Goal: Information Seeking & Learning: Learn about a topic

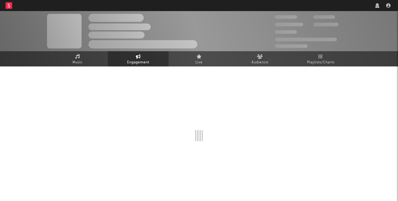
select select "1w"
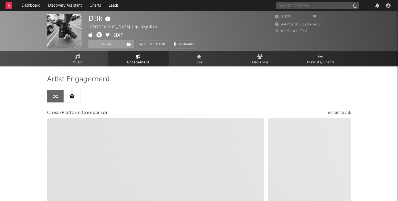
click at [310, 4] on input "text" at bounding box center [318, 5] width 83 height 7
type input "tyl"
select select "1m"
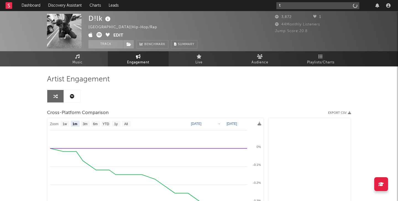
type input "ta"
select select "1m"
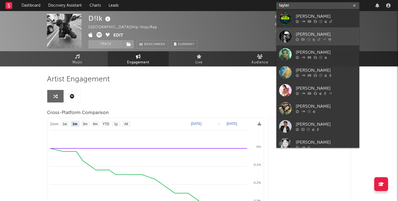
type input "tayler"
click at [312, 31] on div "Tayler Holder" at bounding box center [326, 34] width 61 height 7
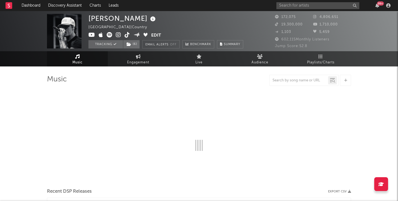
select select "6m"
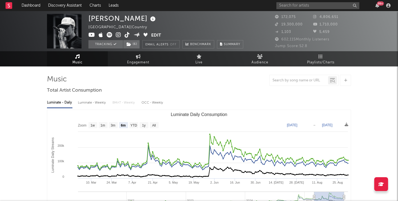
select select "6m"
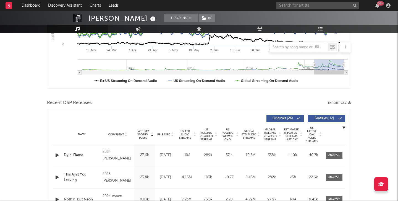
scroll to position [136, 0]
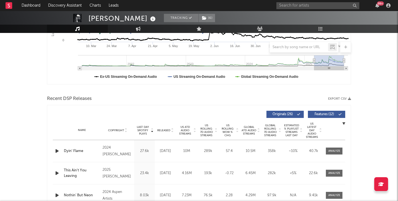
click at [232, 133] on span "US Rolling WoW % Chg" at bounding box center [227, 130] width 15 height 13
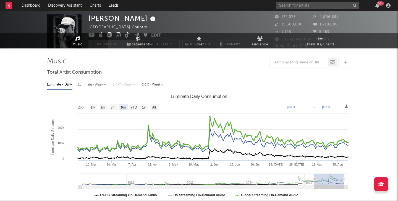
scroll to position [0, 0]
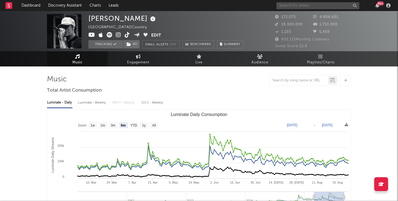
click at [297, 9] on input "text" at bounding box center [318, 5] width 83 height 7
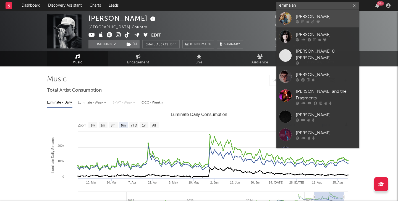
type input "emma an"
click at [298, 15] on div "Emma Andersen" at bounding box center [326, 16] width 61 height 7
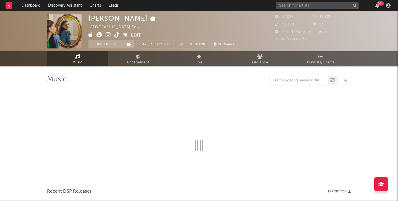
select select "6m"
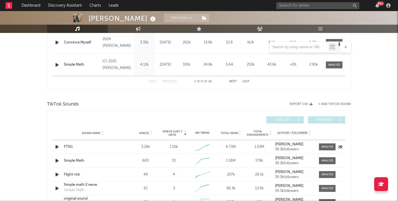
scroll to position [314, 0]
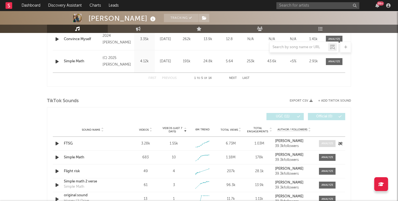
click at [327, 143] on div at bounding box center [328, 143] width 12 height 4
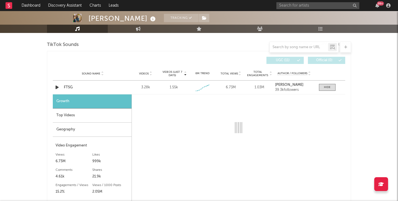
select select "1w"
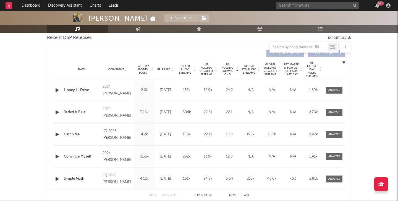
scroll to position [192, 0]
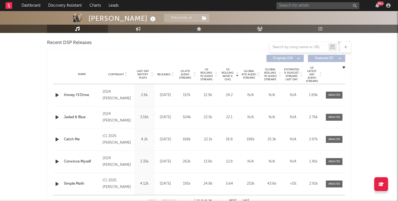
click at [207, 74] on span "US Rolling 7D Audio Streams" at bounding box center [206, 74] width 15 height 13
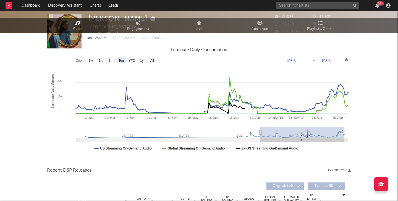
scroll to position [0, 0]
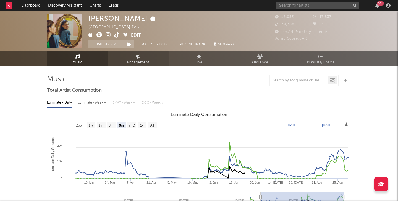
click at [119, 61] on link "Engagement" at bounding box center [138, 58] width 61 height 15
select select "1w"
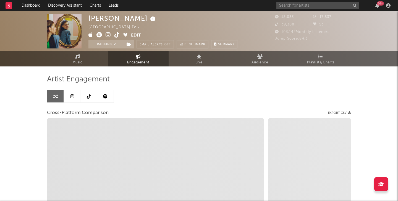
select select "1m"
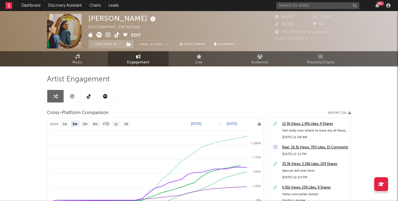
click at [101, 94] on link at bounding box center [105, 96] width 17 height 12
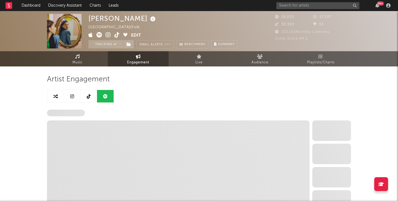
select select "6m"
select select "1w"
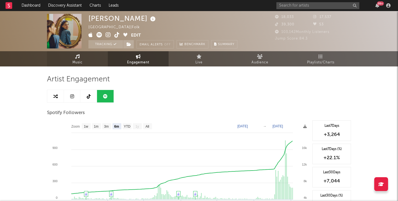
click at [63, 58] on link "Music" at bounding box center [77, 58] width 61 height 15
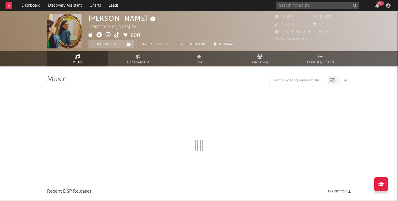
select select "6m"
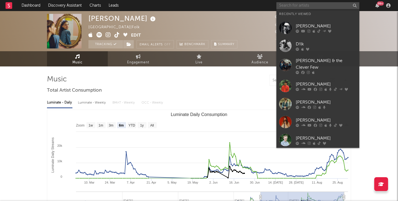
click at [312, 4] on input "text" at bounding box center [318, 5] width 83 height 7
paste input "James Hilton Cowboy"
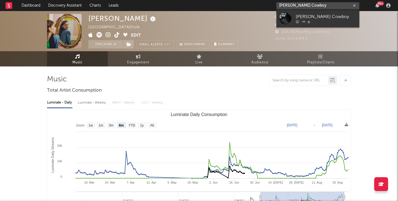
type input "James Hilton Cowboy"
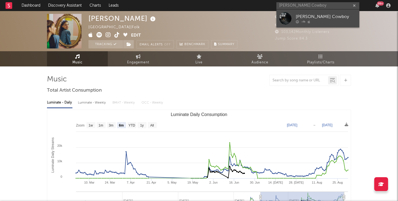
click at [305, 20] on icon at bounding box center [303, 21] width 4 height 3
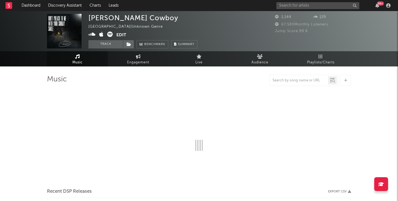
select select "1w"
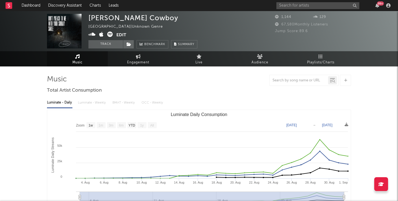
scroll to position [4, 0]
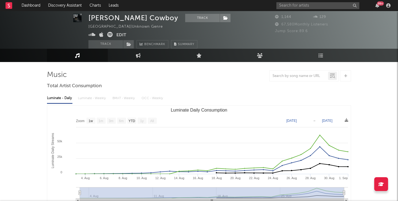
click at [356, 57] on div "Music Engagement Live Audience Playlists/Charts" at bounding box center [199, 55] width 398 height 13
click at [347, 56] on link "Playlists/Charts" at bounding box center [320, 55] width 61 height 13
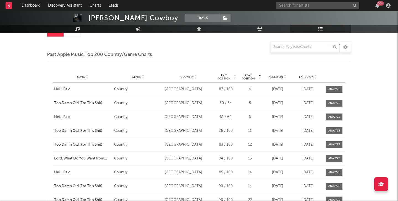
scroll to position [66, 0]
click at [84, 31] on link "Music" at bounding box center [77, 29] width 61 height 8
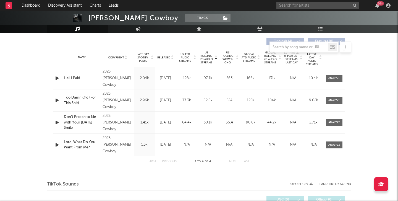
scroll to position [204, 0]
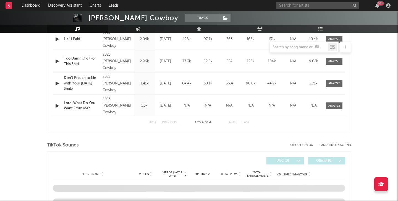
select select "1w"
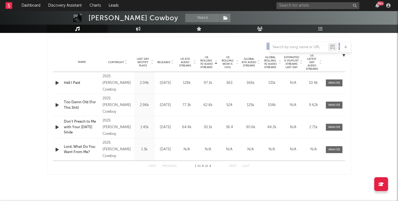
click at [56, 86] on icon "button" at bounding box center [57, 82] width 6 height 7
click at [56, 86] on icon "button" at bounding box center [56, 82] width 5 height 7
click at [56, 85] on icon "button" at bounding box center [57, 82] width 6 height 7
click at [228, 64] on span "US Rolling WoW % Chg" at bounding box center [227, 62] width 15 height 13
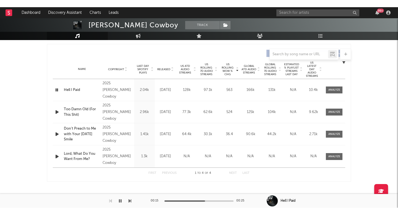
scroll to position [190, 0]
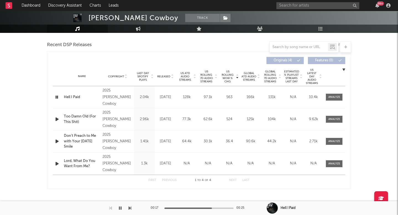
click at [58, 96] on icon "button" at bounding box center [56, 97] width 5 height 7
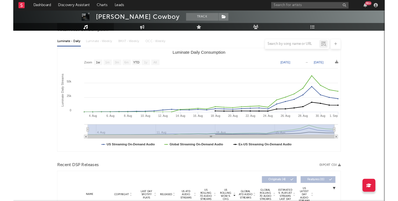
scroll to position [0, 0]
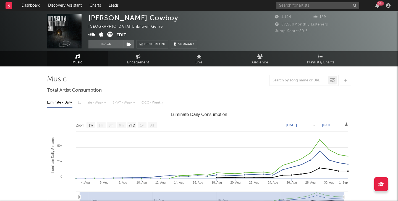
click at [107, 35] on span at bounding box center [103, 35] width 28 height 7
click at [108, 34] on icon at bounding box center [110, 35] width 6 height 6
click at [325, 2] on div "99 +" at bounding box center [335, 5] width 116 height 11
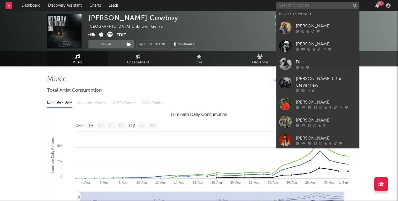
click at [315, 6] on input "text" at bounding box center [318, 5] width 83 height 7
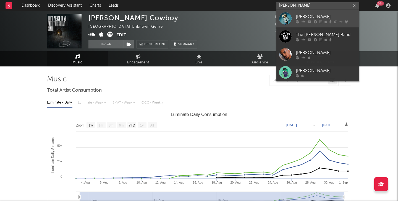
type input "marcus king"
click at [315, 16] on div "Marcus King" at bounding box center [326, 16] width 61 height 7
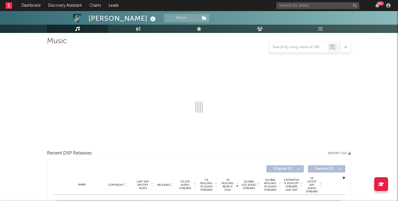
select select "6m"
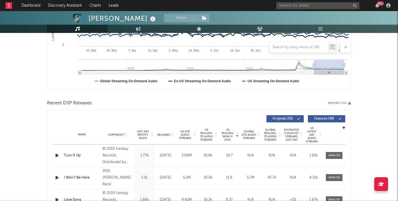
scroll to position [137, 0]
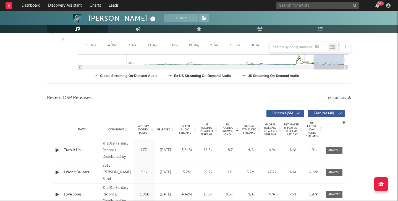
click at [162, 129] on span "Released" at bounding box center [163, 129] width 13 height 3
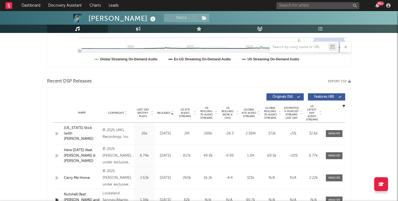
scroll to position [157, 0]
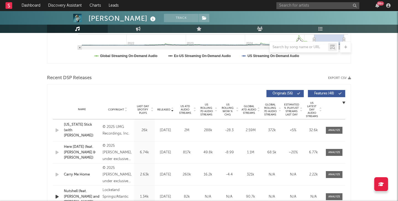
click at [295, 8] on input "text" at bounding box center [318, 5] width 83 height 7
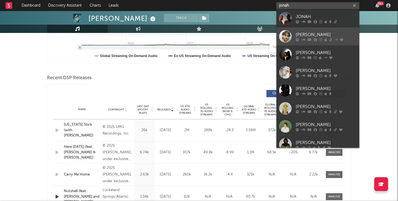
type input "jonah"
click at [308, 34] on div "Jonah Kagen" at bounding box center [326, 34] width 61 height 7
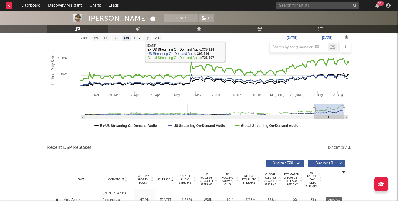
scroll to position [148, 0]
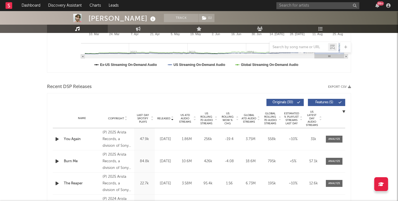
click at [205, 120] on span "US Rolling 7D Audio Streams" at bounding box center [206, 118] width 15 height 13
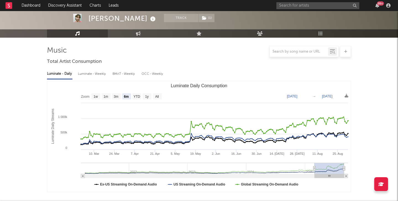
scroll to position [6, 0]
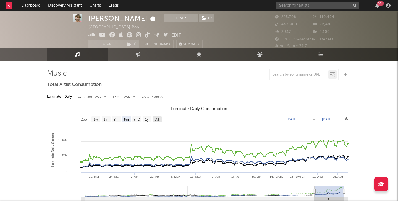
click at [159, 119] on text "All" at bounding box center [157, 120] width 4 height 4
select select "All"
type input "2021-03-31"
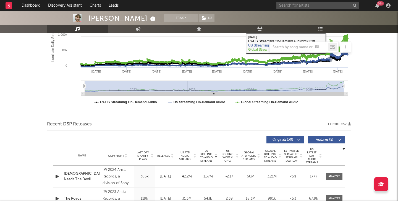
scroll to position [132, 0]
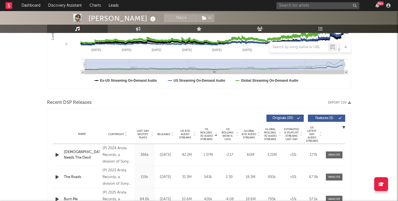
click at [163, 133] on span "Released" at bounding box center [163, 133] width 13 height 3
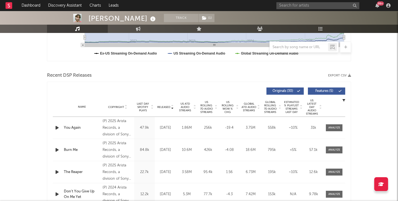
scroll to position [161, 0]
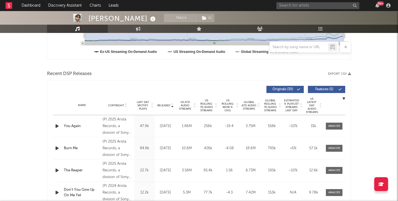
click at [244, 102] on span "Global ATD Audio Streams" at bounding box center [248, 105] width 15 height 10
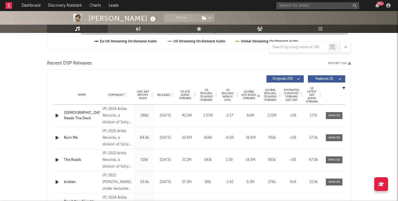
scroll to position [172, 0]
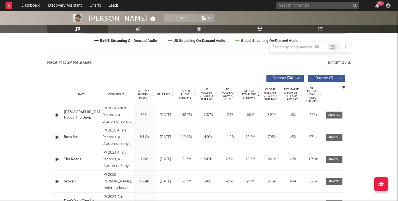
click at [206, 90] on span "US Rolling 7D Audio Streams" at bounding box center [206, 94] width 15 height 13
click at [333, 115] on div at bounding box center [335, 115] width 12 height 4
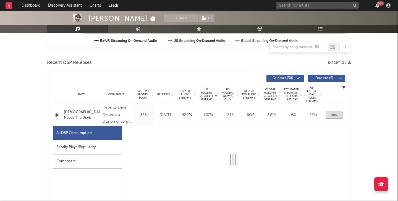
select select "6m"
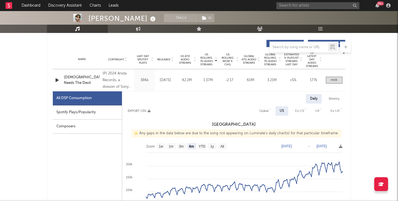
scroll to position [207, 0]
click at [224, 147] on text "All" at bounding box center [222, 146] width 4 height 4
select select "All"
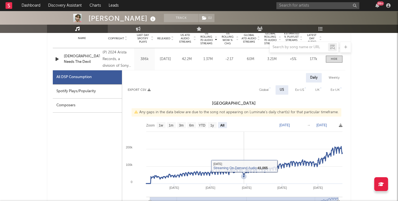
scroll to position [229, 0]
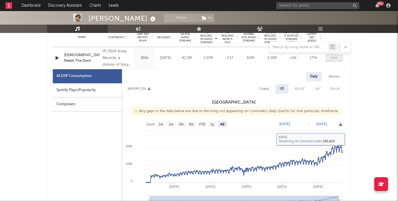
click at [333, 58] on div at bounding box center [334, 58] width 7 height 4
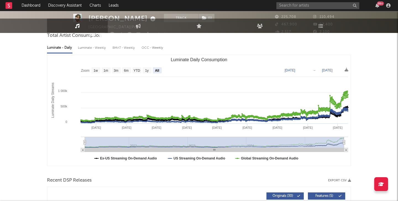
scroll to position [0, 0]
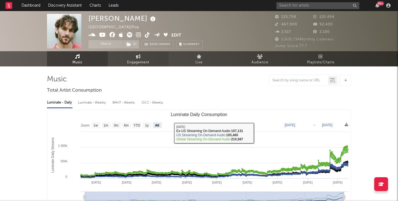
click at [144, 61] on span "Engagement" at bounding box center [138, 62] width 22 height 7
select select "1w"
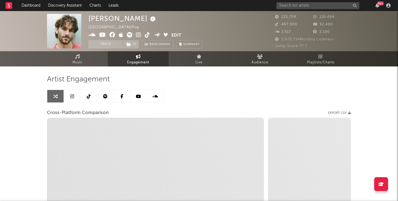
select select "1m"
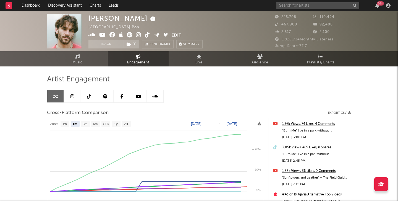
click at [144, 34] on span at bounding box center [130, 35] width 83 height 7
click at [149, 37] on icon at bounding box center [147, 35] width 5 height 6
click at [312, 57] on link "Playlists/Charts" at bounding box center [320, 58] width 61 height 15
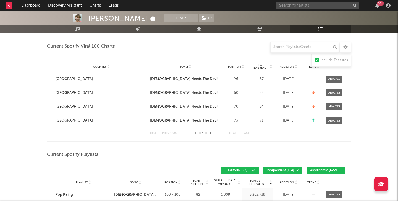
scroll to position [162, 0]
click at [286, 165] on div "Playlist Followers Playlist Song Position Peak Position Playlist Followers Adde…" at bounding box center [199, 169] width 293 height 13
click at [285, 170] on span "Independent ( 114 )" at bounding box center [281, 169] width 28 height 3
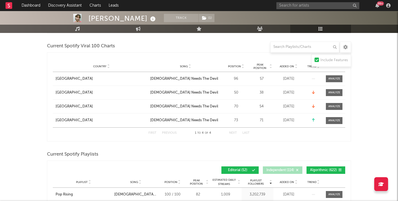
click at [241, 168] on span at bounding box center [241, 169] width 1 height 3
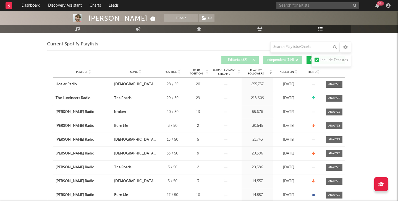
scroll to position [268, 0]
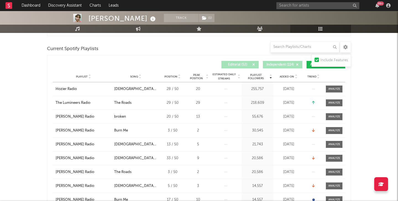
click at [192, 76] on span "Peak Position" at bounding box center [196, 76] width 17 height 7
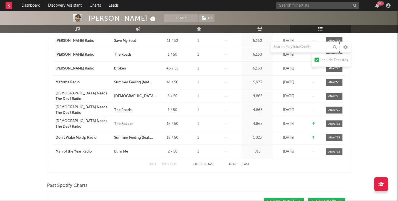
scroll to position [339, 0]
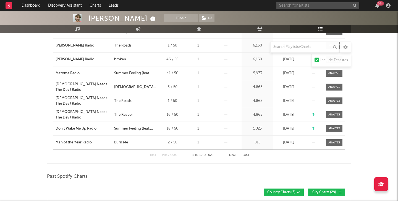
click at [232, 158] on div "First Previous 1 to 10 of 622 Next Last" at bounding box center [199, 155] width 101 height 11
click at [232, 154] on button "Next" at bounding box center [233, 155] width 8 height 3
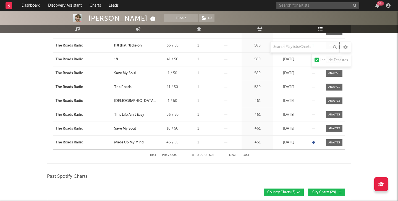
click at [232, 154] on button "Next" at bounding box center [233, 155] width 8 height 3
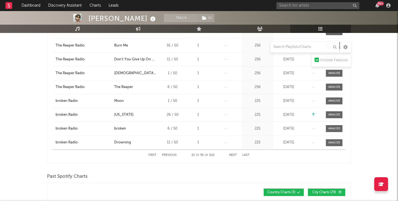
click at [232, 154] on button "Next" at bounding box center [233, 155] width 8 height 3
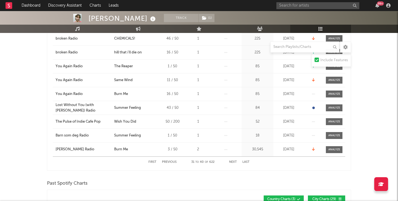
scroll to position [331, 0]
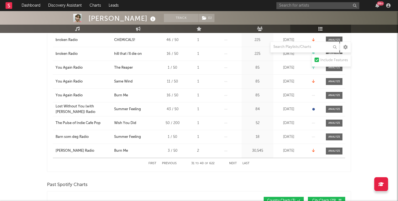
click at [235, 163] on button "Next" at bounding box center [233, 163] width 8 height 3
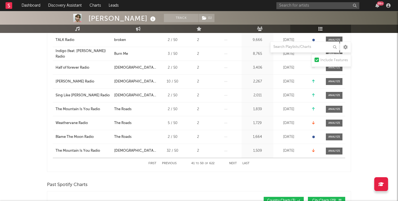
click at [235, 163] on button "Next" at bounding box center [233, 163] width 8 height 3
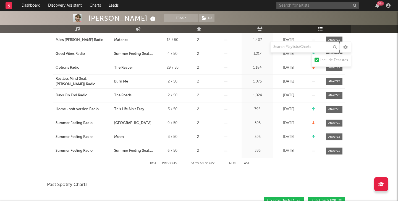
click at [235, 163] on button "Next" at bounding box center [233, 163] width 8 height 3
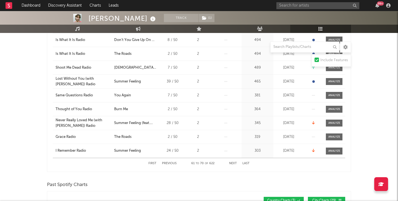
click at [235, 163] on button "Next" at bounding box center [233, 163] width 8 height 3
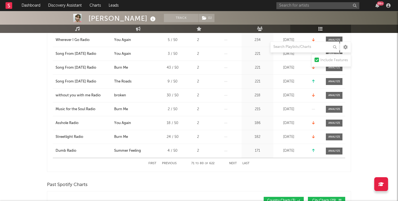
click at [235, 163] on button "Next" at bounding box center [233, 163] width 8 height 3
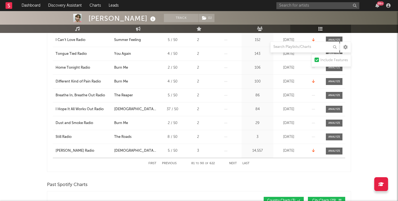
click at [235, 163] on button "Next" at bounding box center [233, 163] width 8 height 3
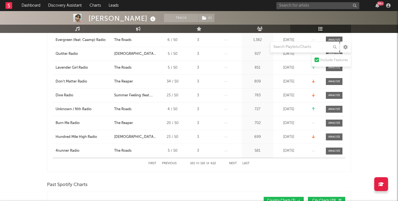
click at [235, 163] on button "Next" at bounding box center [233, 163] width 8 height 3
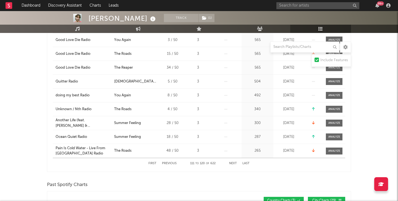
click at [235, 163] on button "Next" at bounding box center [233, 163] width 8 height 3
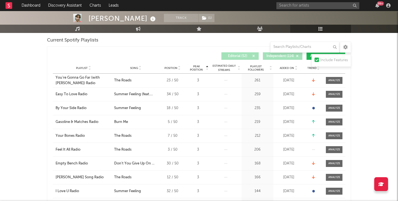
scroll to position [174, 0]
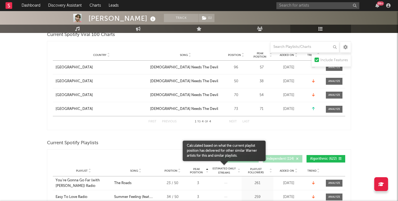
click at [248, 154] on div "Peak Position Playlist Song Position Peak Position Playlist Followers Added On …" at bounding box center [199, 158] width 293 height 13
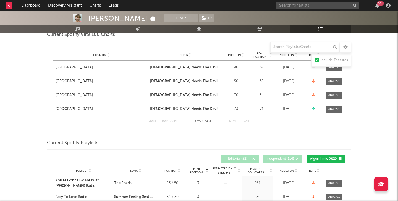
click at [247, 155] on button "Editorial ( 52 )" at bounding box center [240, 158] width 37 height 7
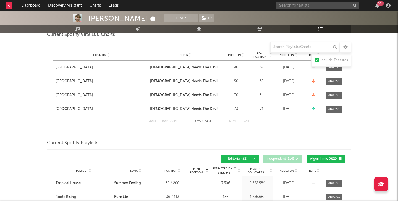
click at [319, 158] on span "Algorithmic ( 622 )" at bounding box center [323, 158] width 27 height 3
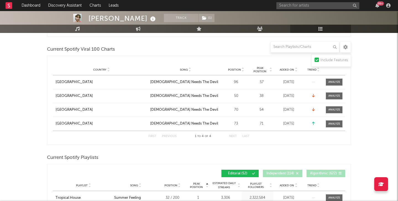
scroll to position [0, 0]
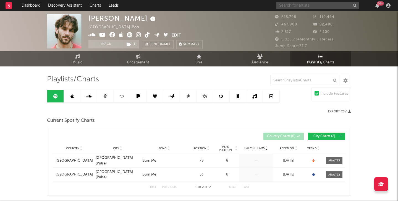
click at [293, 6] on input "text" at bounding box center [318, 5] width 83 height 7
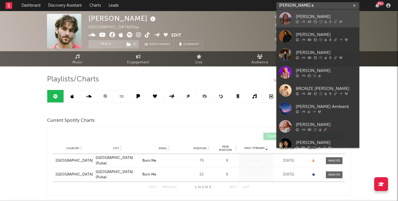
type input "avery a"
click at [334, 21] on icon at bounding box center [335, 21] width 3 height 3
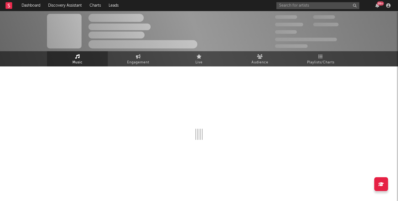
select select "6m"
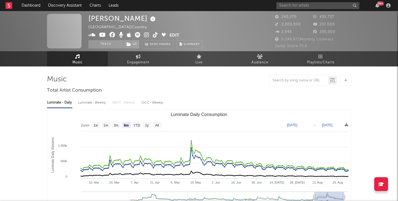
select select "6m"
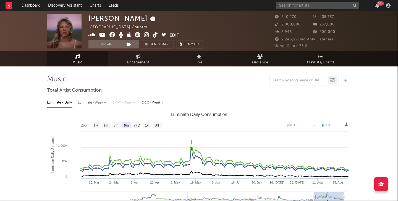
click at [88, 99] on div "Luminate - Weekly" at bounding box center [92, 102] width 29 height 9
select select "6m"
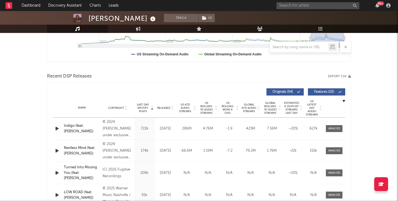
scroll to position [159, 0]
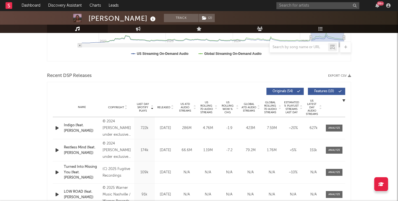
click at [201, 106] on span "US Rolling 7D Audio Streams" at bounding box center [206, 107] width 15 height 13
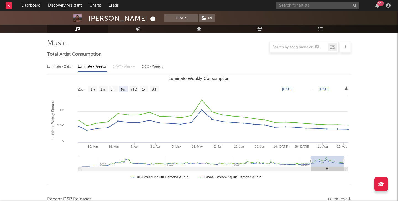
scroll to position [0, 0]
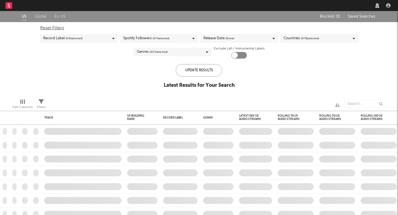
checkbox input "true"
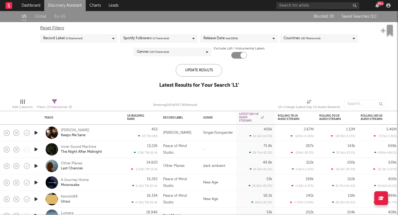
click at [58, 102] on span "Filters ( 3 filters active)" at bounding box center [54, 105] width 35 height 11
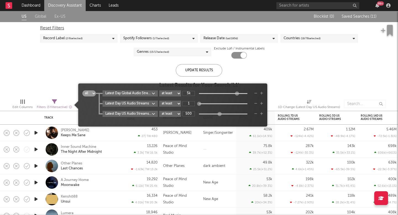
click at [85, 75] on div "US Global Ex-US Blocklist ( 0 ) Saved Searches ( 11 ) Reset Filters Record Labe…" at bounding box center [199, 52] width 398 height 83
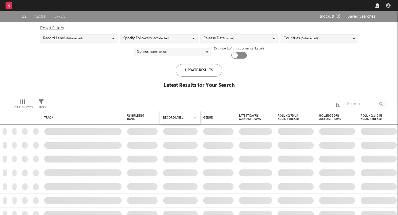
checkbox input "true"
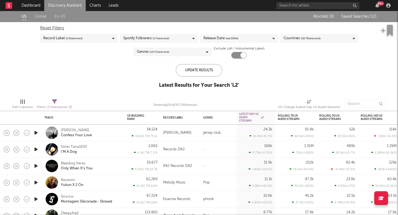
click at [54, 94] on div "US Global Ex-US Blocklist ( 0 ) Saved Searches ( 12 ) Reset Filters Record Labe…" at bounding box center [199, 52] width 398 height 83
click at [53, 102] on icon at bounding box center [54, 101] width 5 height 5
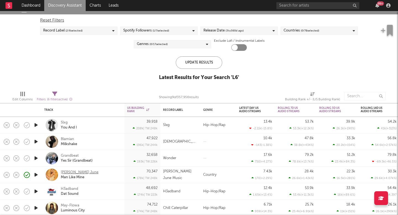
click at [76, 172] on div "[PERSON_NAME] June" at bounding box center [80, 172] width 38 height 5
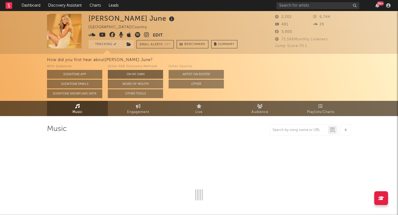
select select "6m"
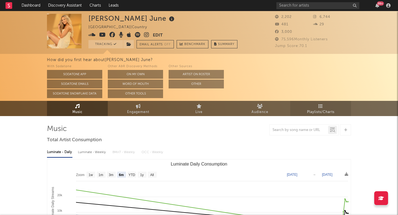
click at [315, 108] on link "Playlists/Charts" at bounding box center [320, 108] width 61 height 15
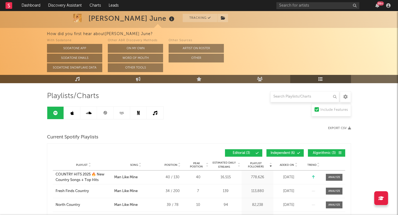
scroll to position [58, 0]
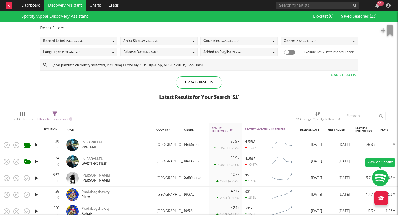
click at [79, 4] on link "Discovery Assistant" at bounding box center [64, 5] width 41 height 11
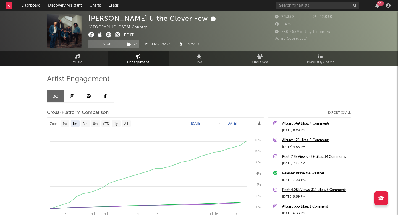
select select "1m"
